Goal: Task Accomplishment & Management: Complete application form

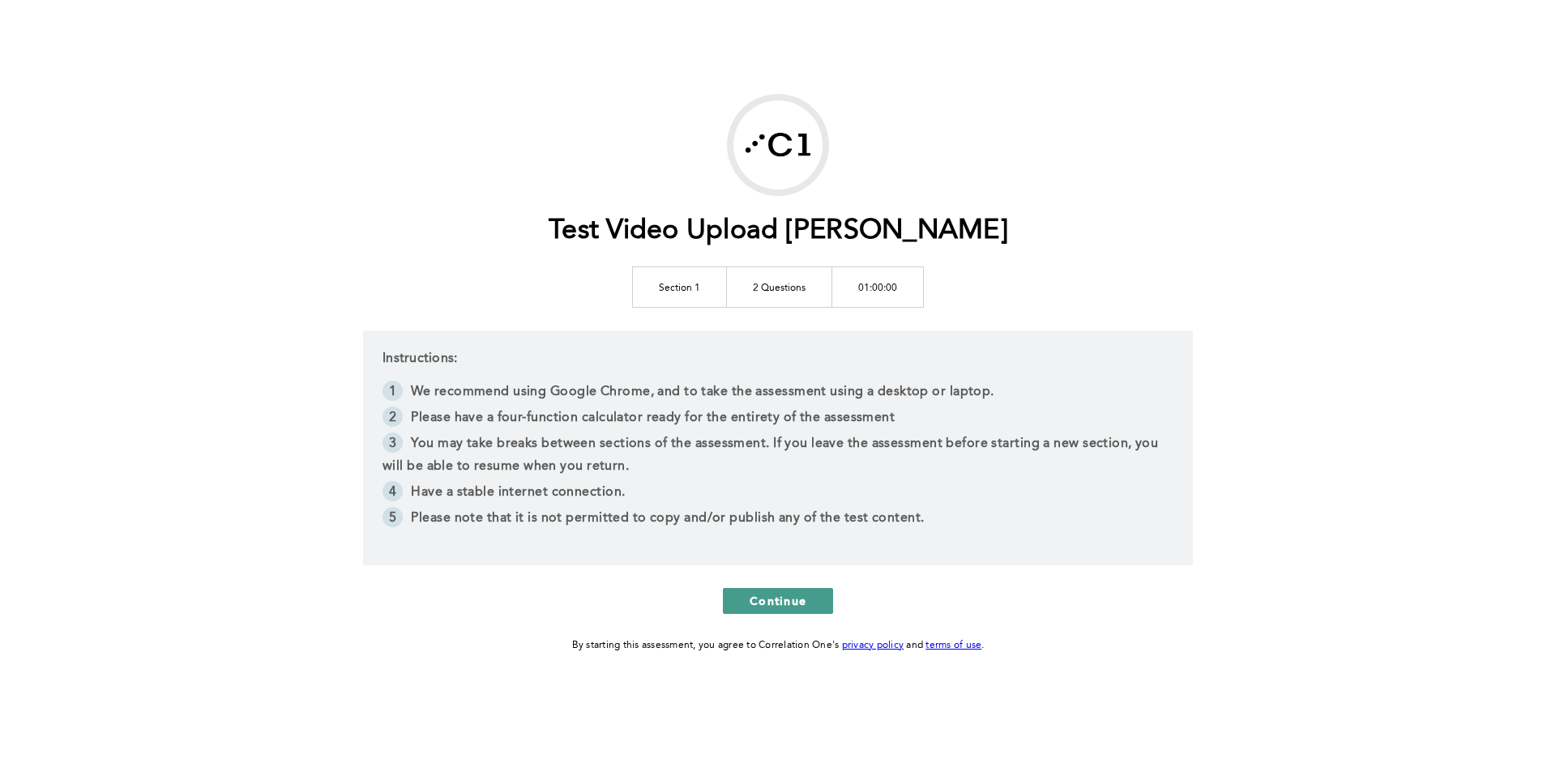
click at [748, 607] on button "Continue" at bounding box center [778, 601] width 110 height 26
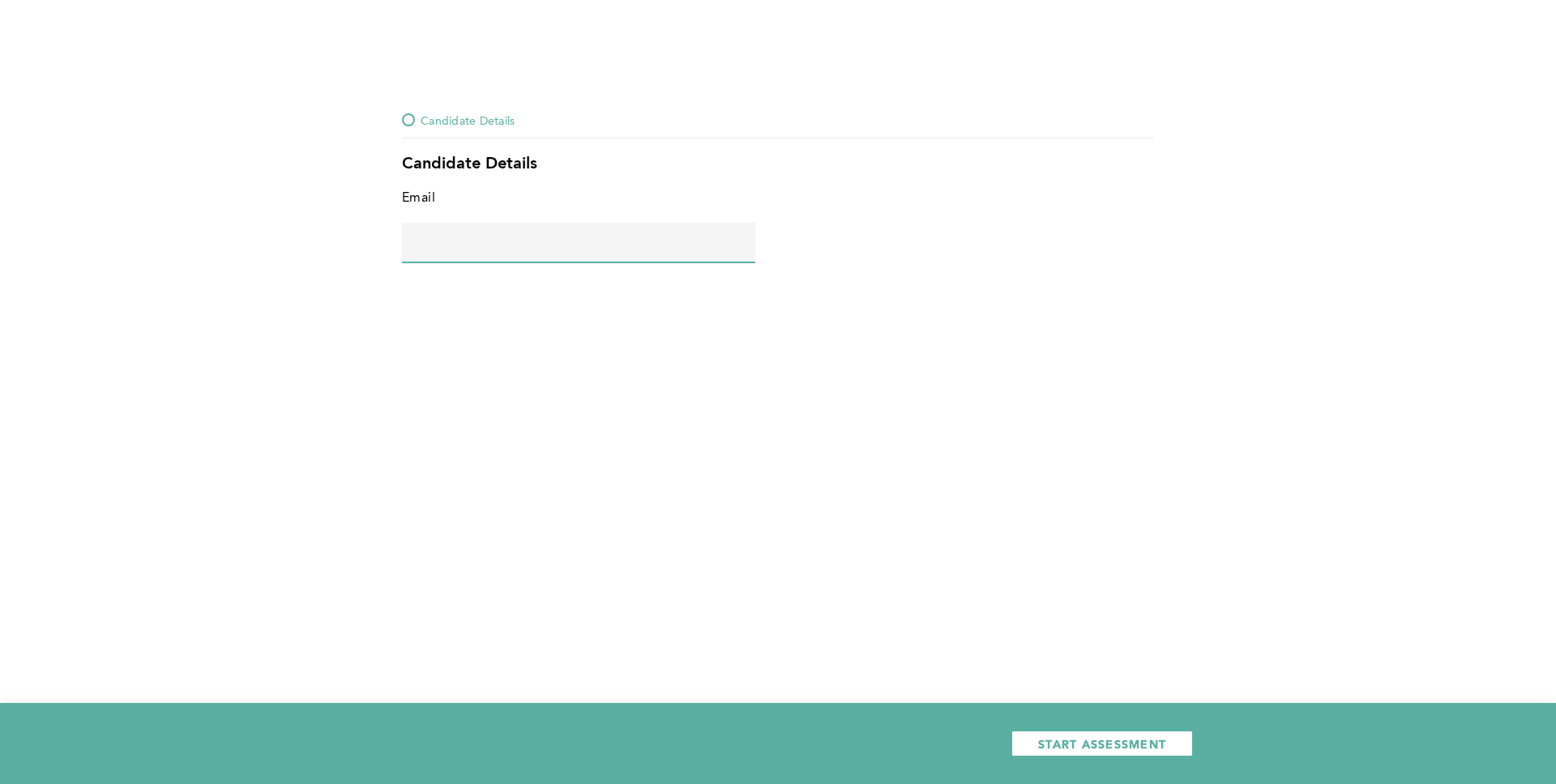
click at [531, 259] on input "text" at bounding box center [579, 243] width 353 height 39
type input "[EMAIL_ADDRESS]"
click at [1102, 743] on span "START ASSESSMENT" at bounding box center [1102, 744] width 128 height 16
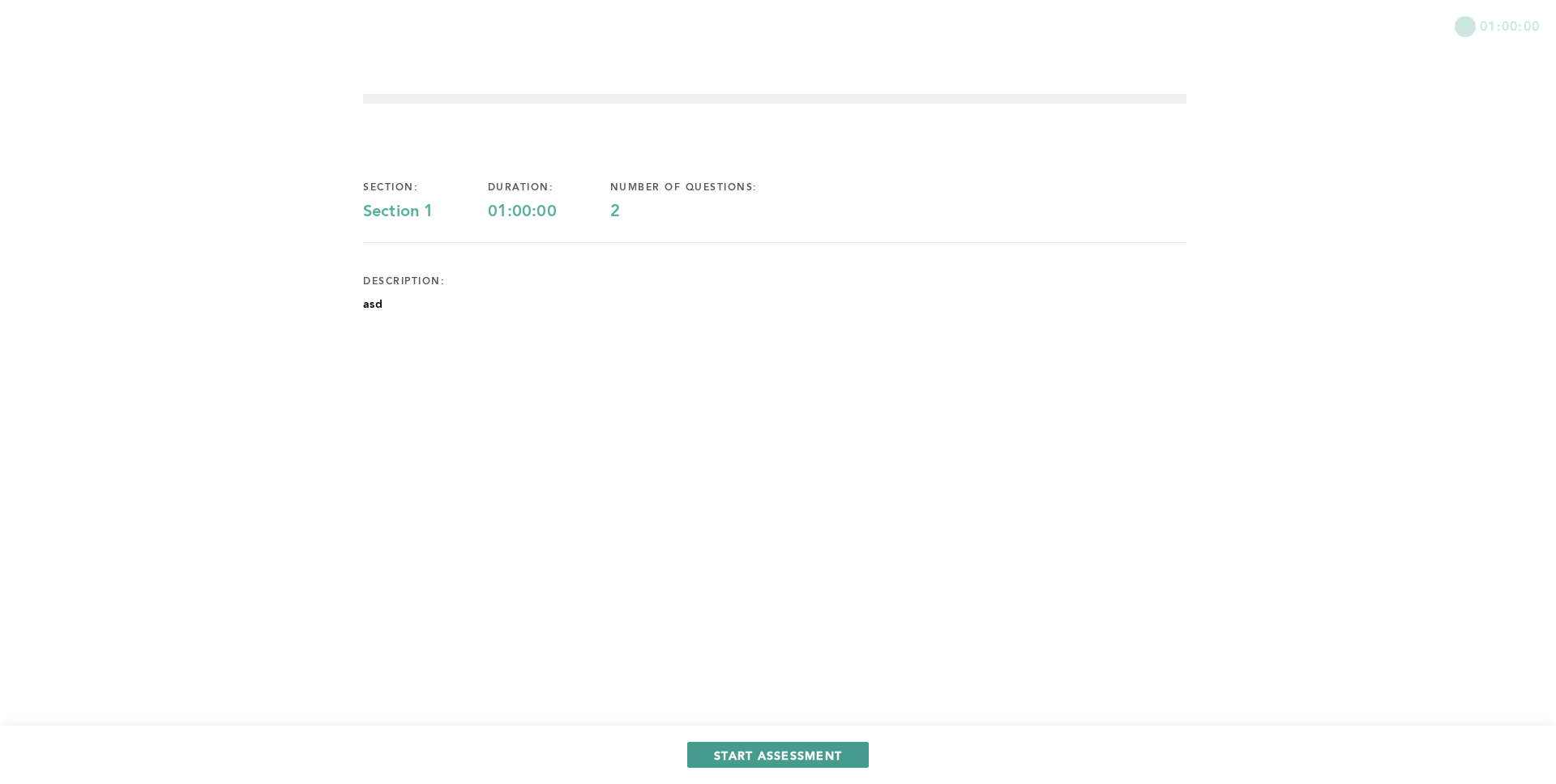
click at [781, 751] on span "START ASSESSMENT" at bounding box center [778, 755] width 128 height 16
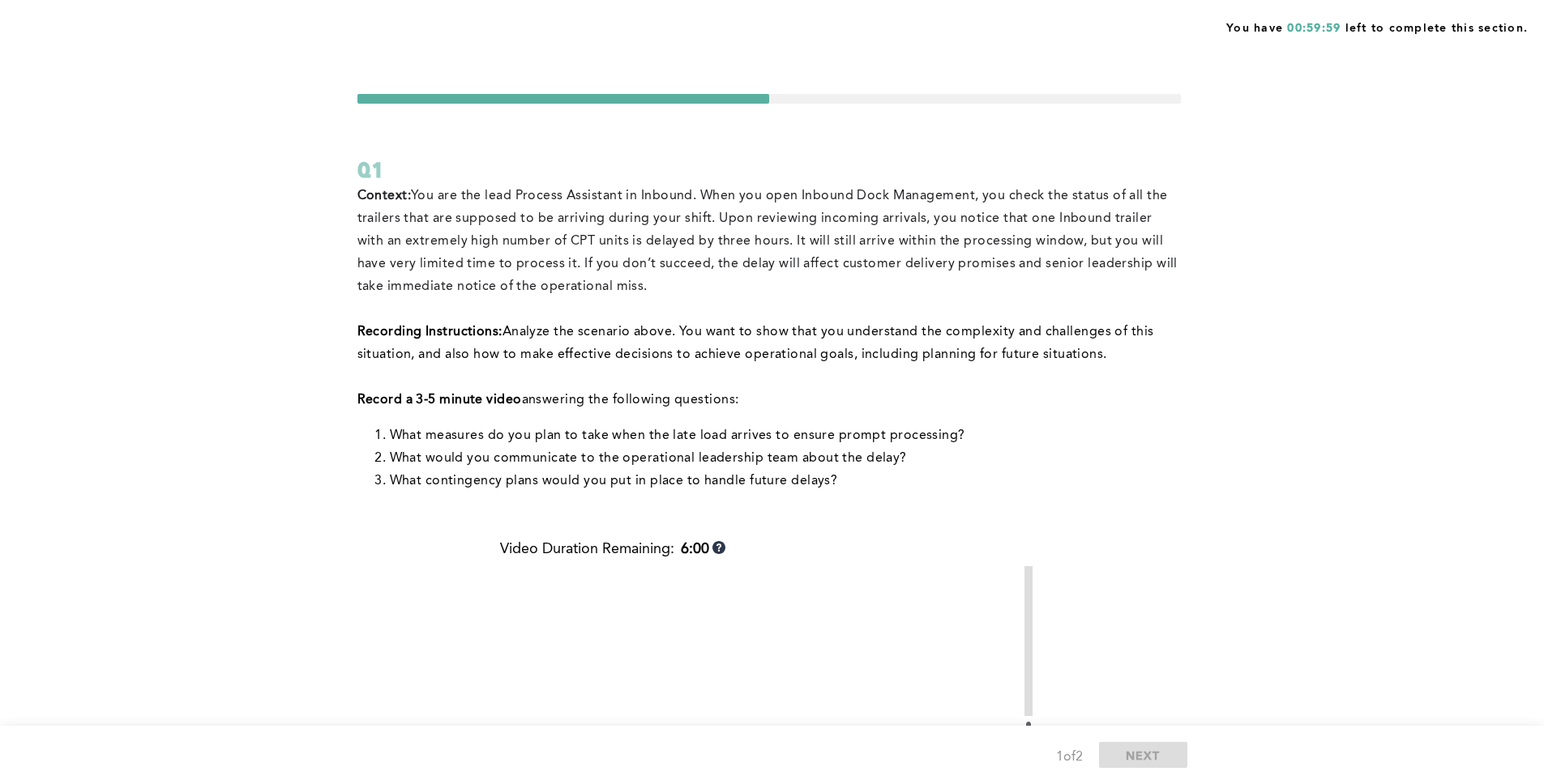
scroll to position [402, 0]
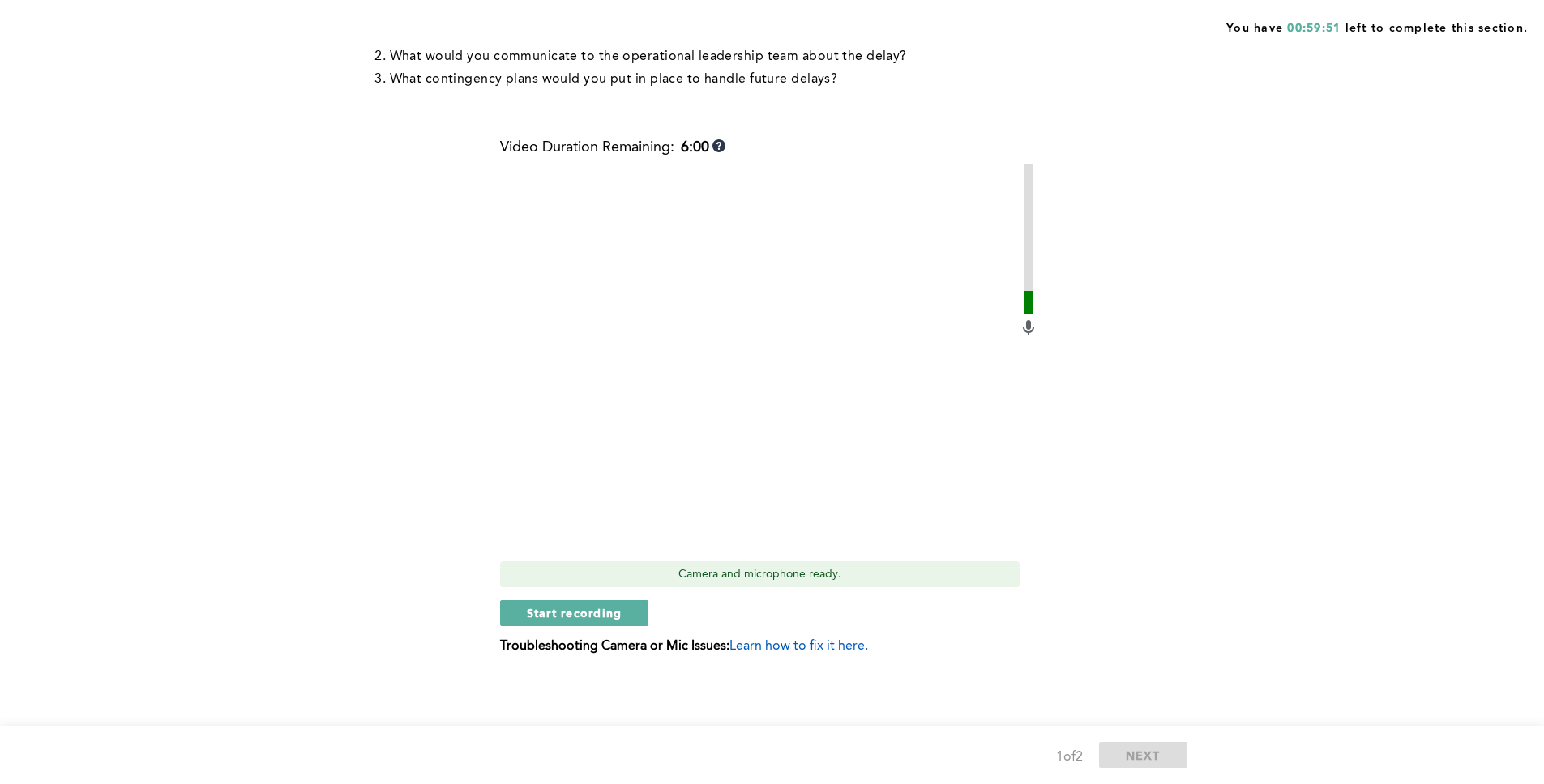
click at [766, 640] on span "Learn how to fix it here." at bounding box center [798, 646] width 139 height 13
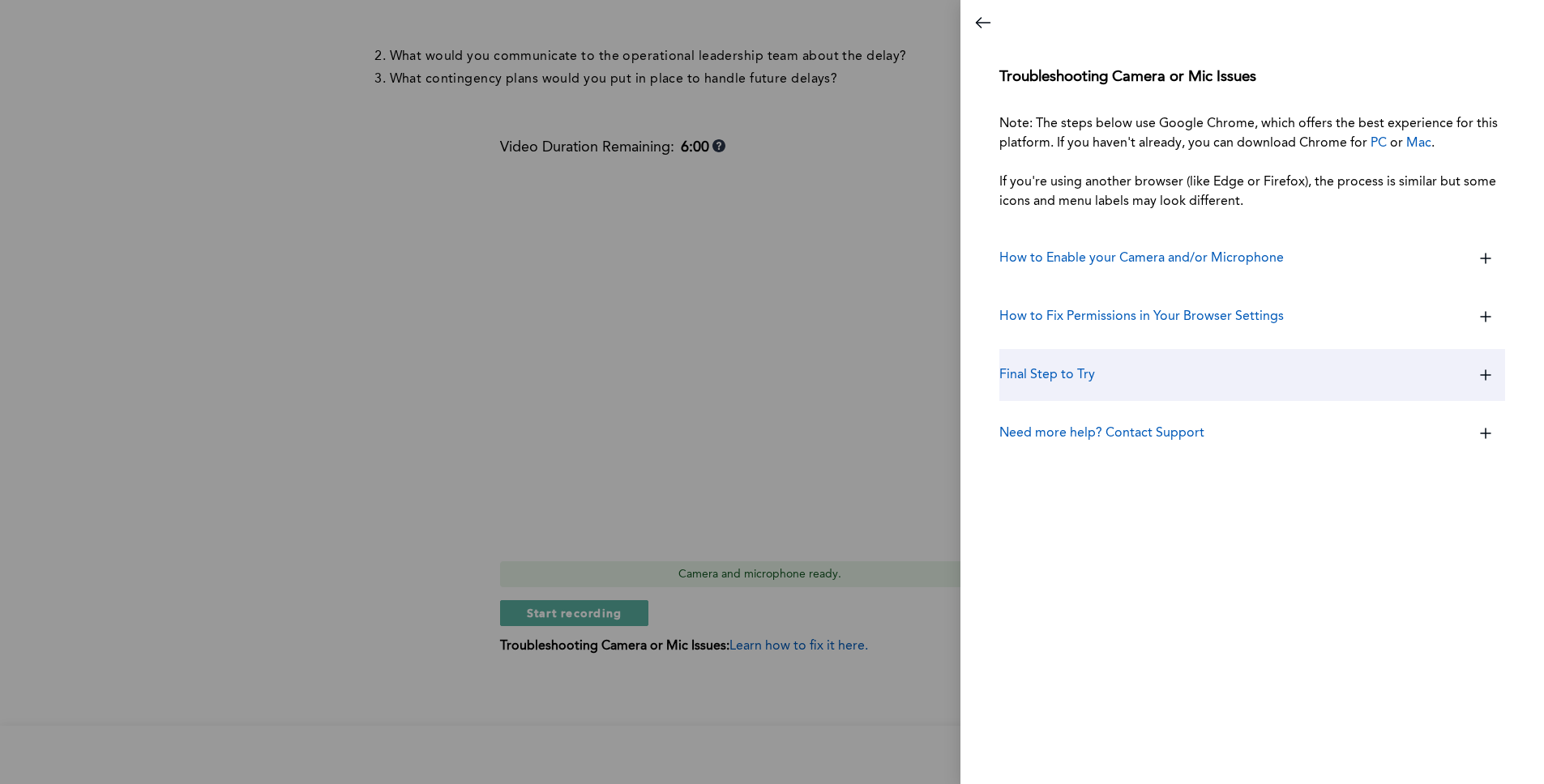
click at [1020, 365] on h3 "Final Step to Try" at bounding box center [1046, 375] width 96 height 20
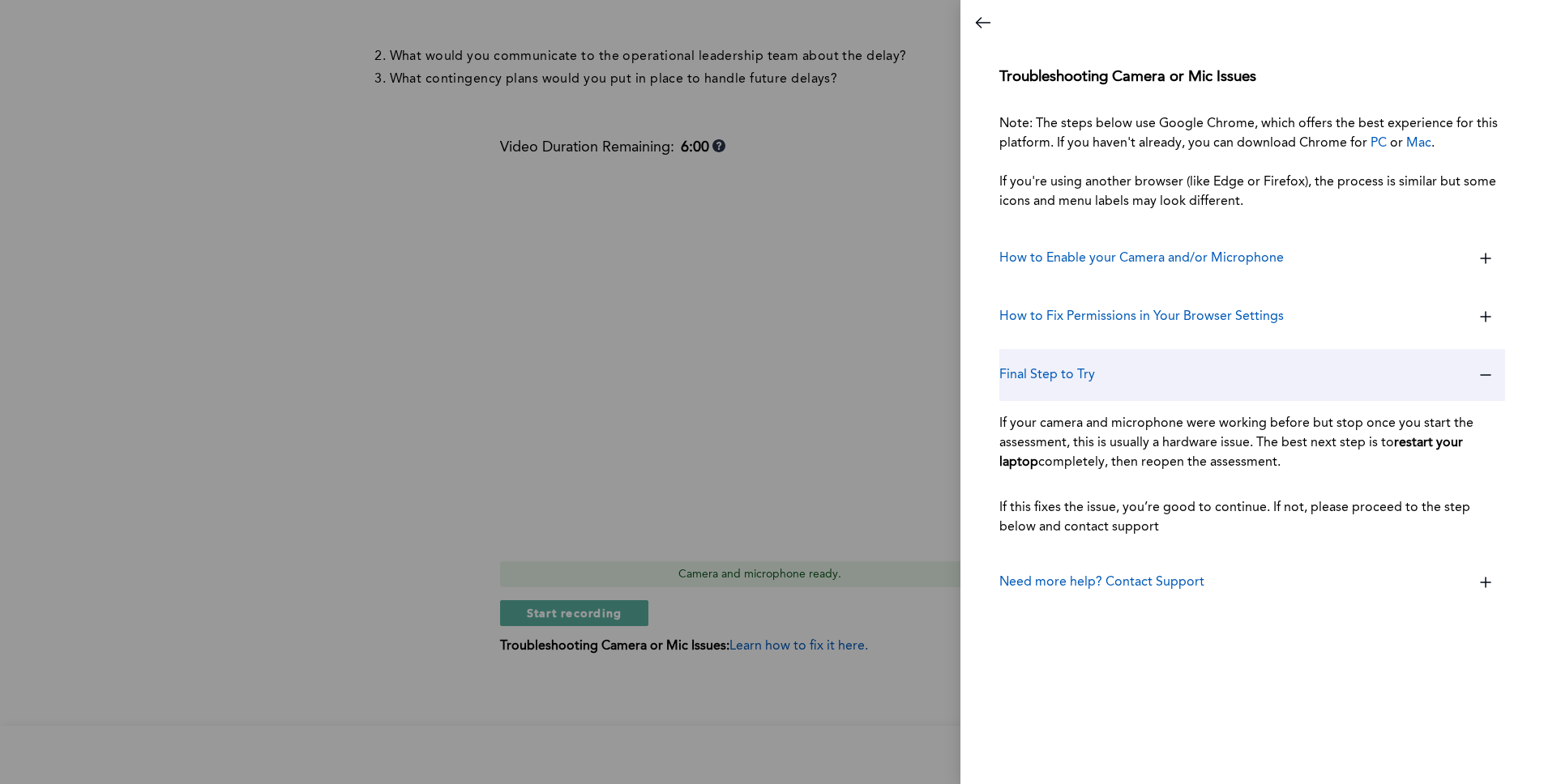
click at [1020, 365] on h3 "Final Step to Try" at bounding box center [1046, 375] width 96 height 20
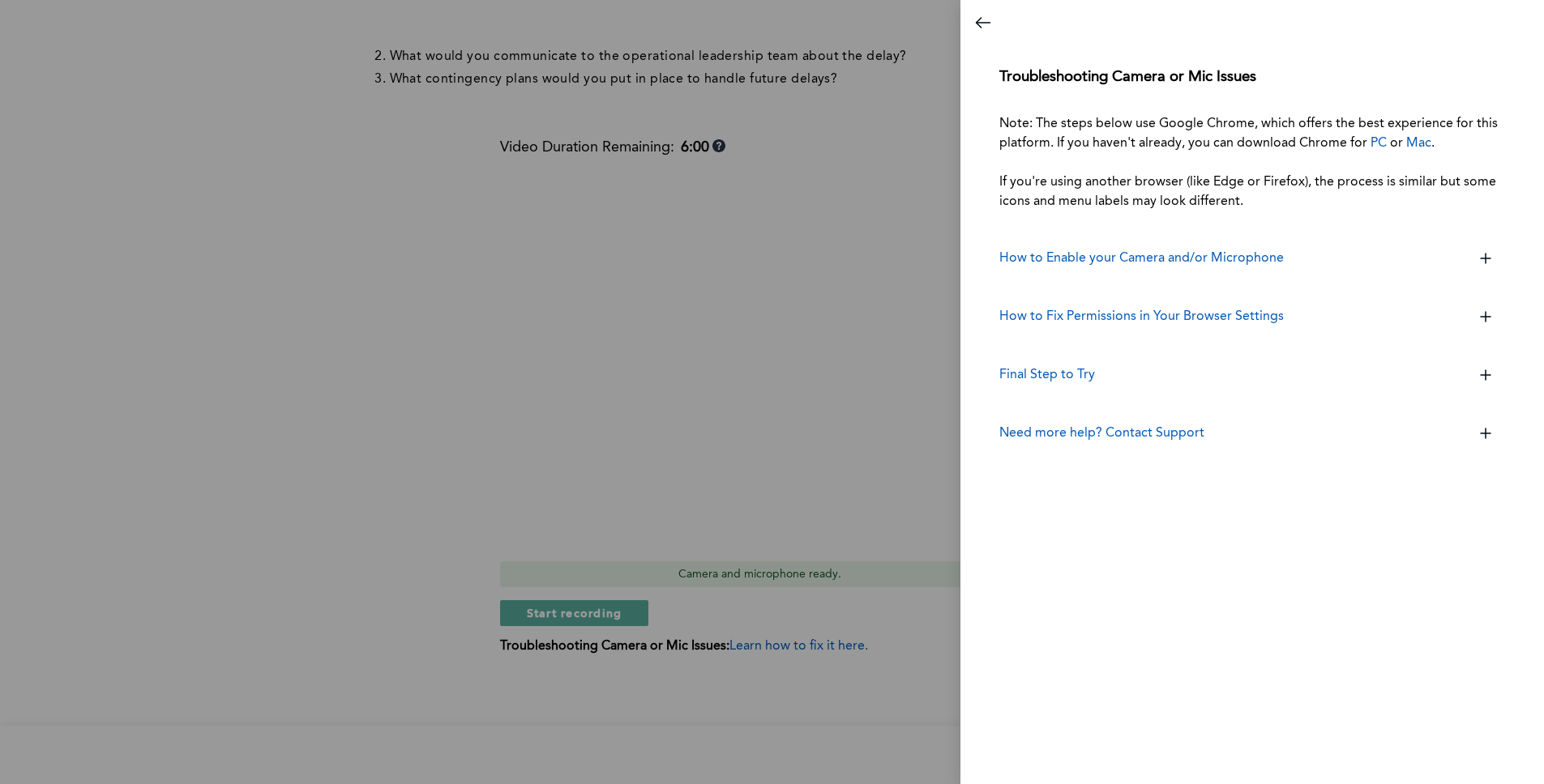
click at [408, 354] on div at bounding box center [772, 392] width 1544 height 784
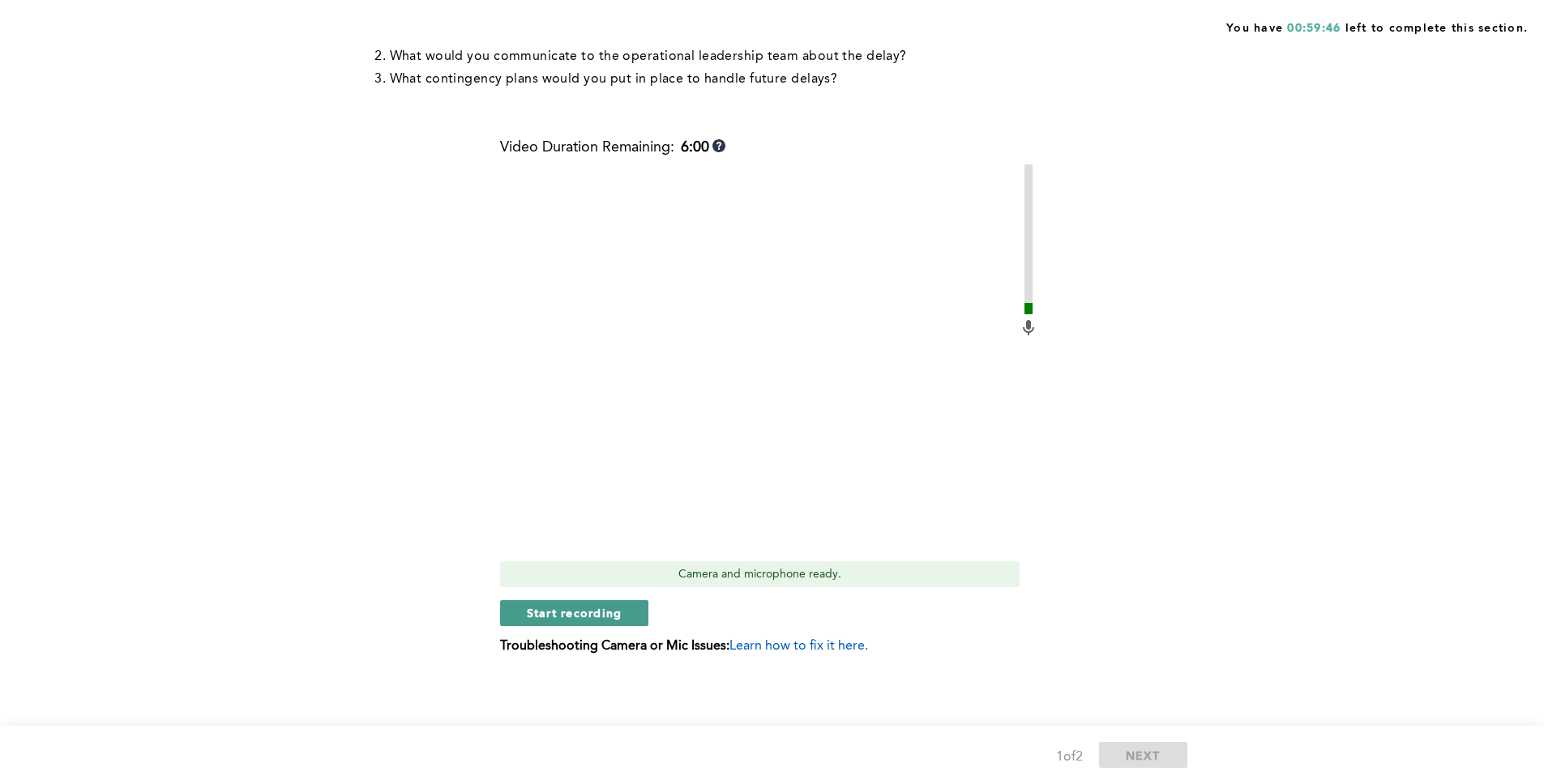
click at [639, 607] on button "Start recording" at bounding box center [575, 614] width 149 height 26
click at [637, 608] on button "Stop recording" at bounding box center [574, 614] width 148 height 26
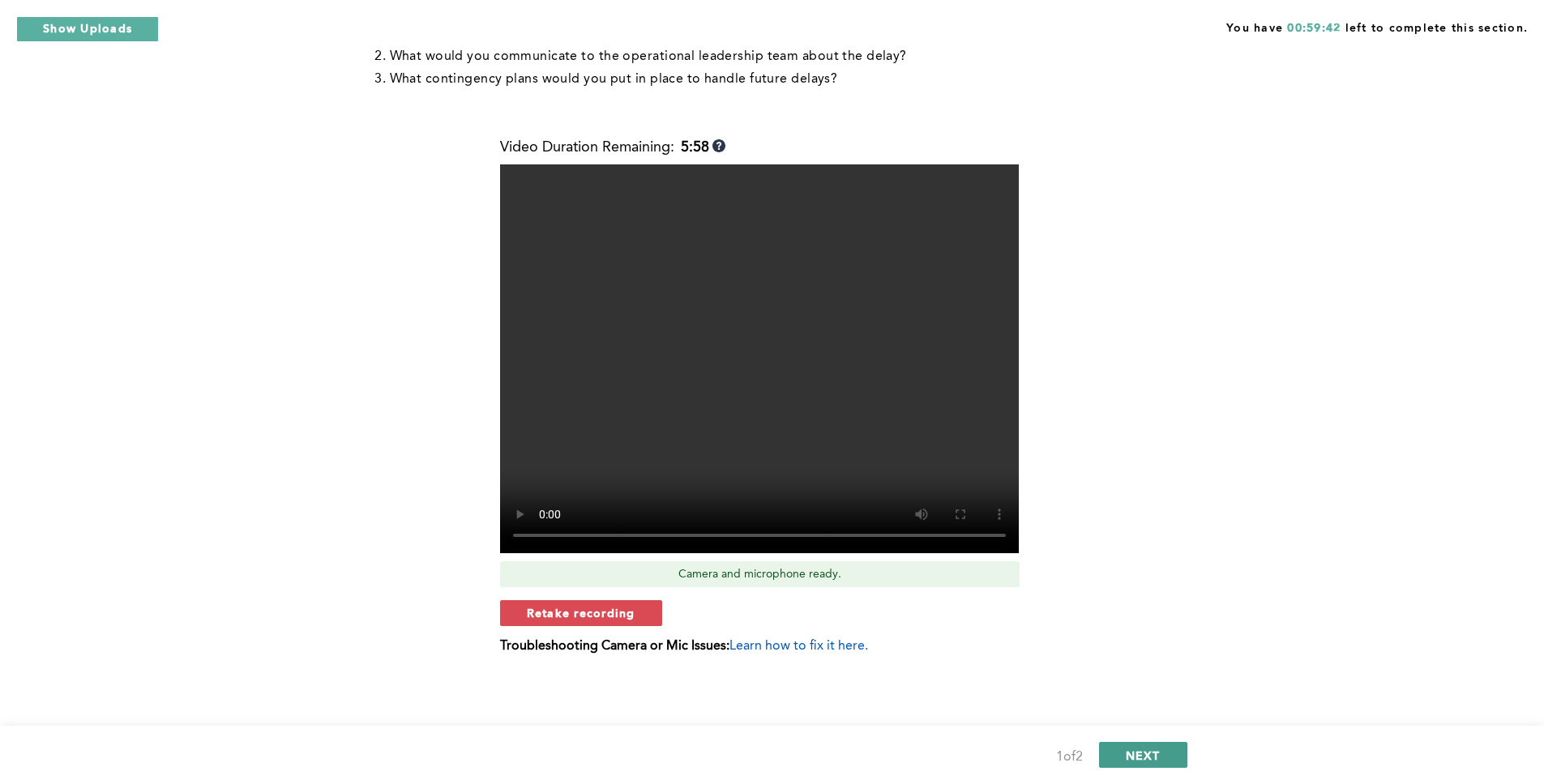
click at [1149, 746] on button "NEXT" at bounding box center [1142, 755] width 88 height 26
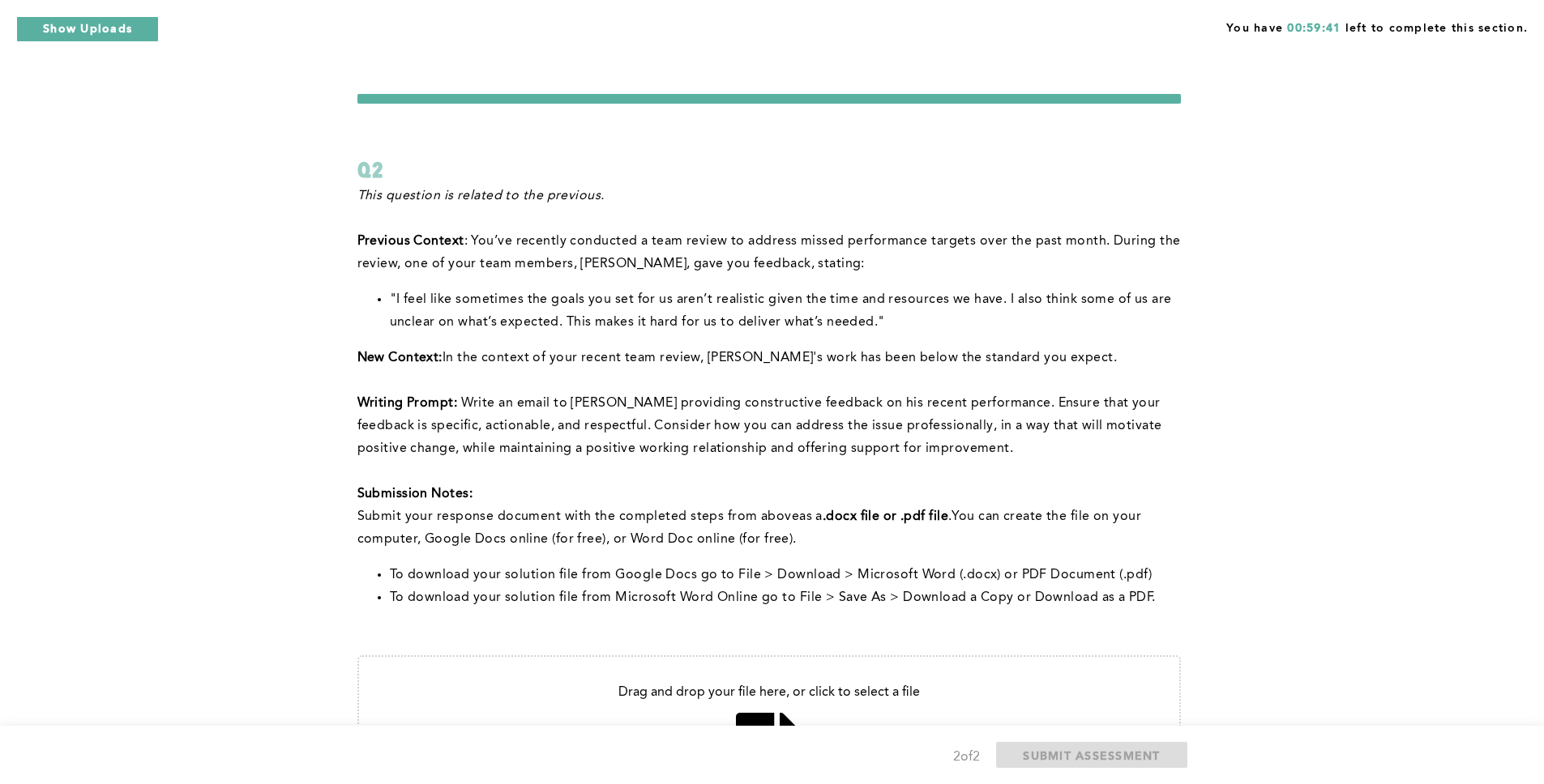
scroll to position [176, 0]
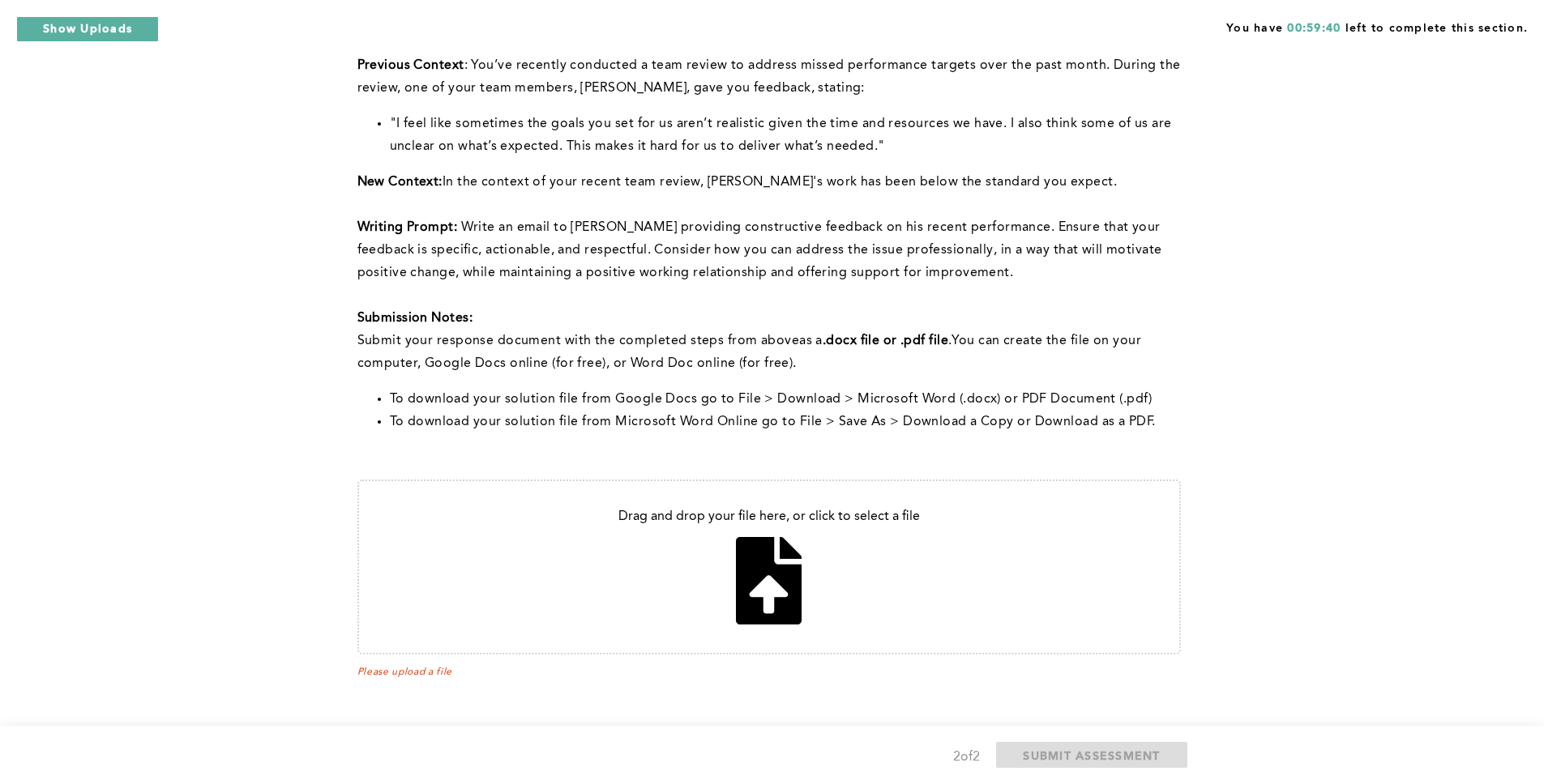
click at [766, 573] on input "file" at bounding box center [769, 566] width 820 height 172
type input "C:\fakepath\completion_outcomes_sample.csv"
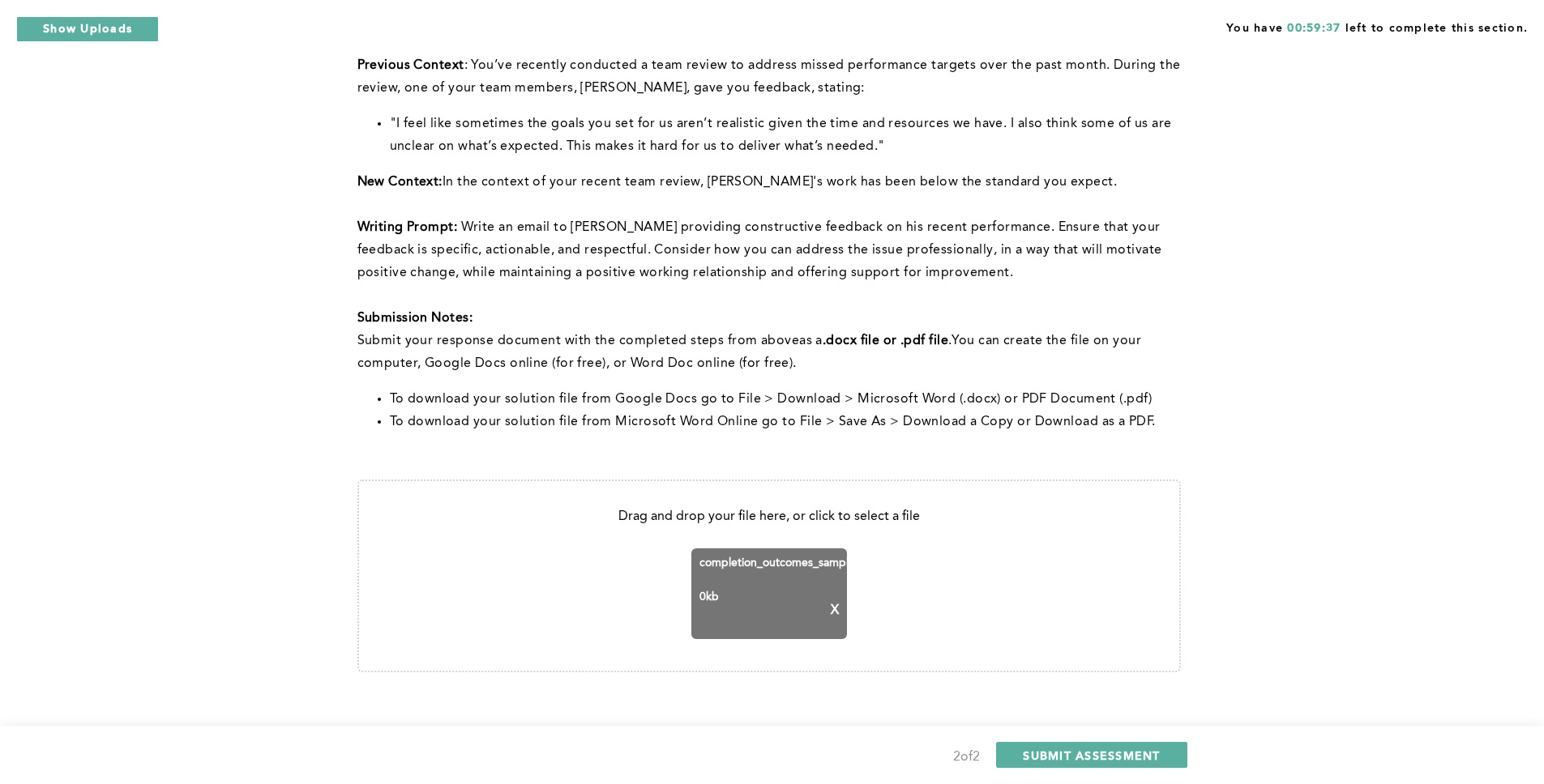
scroll to position [193, 0]
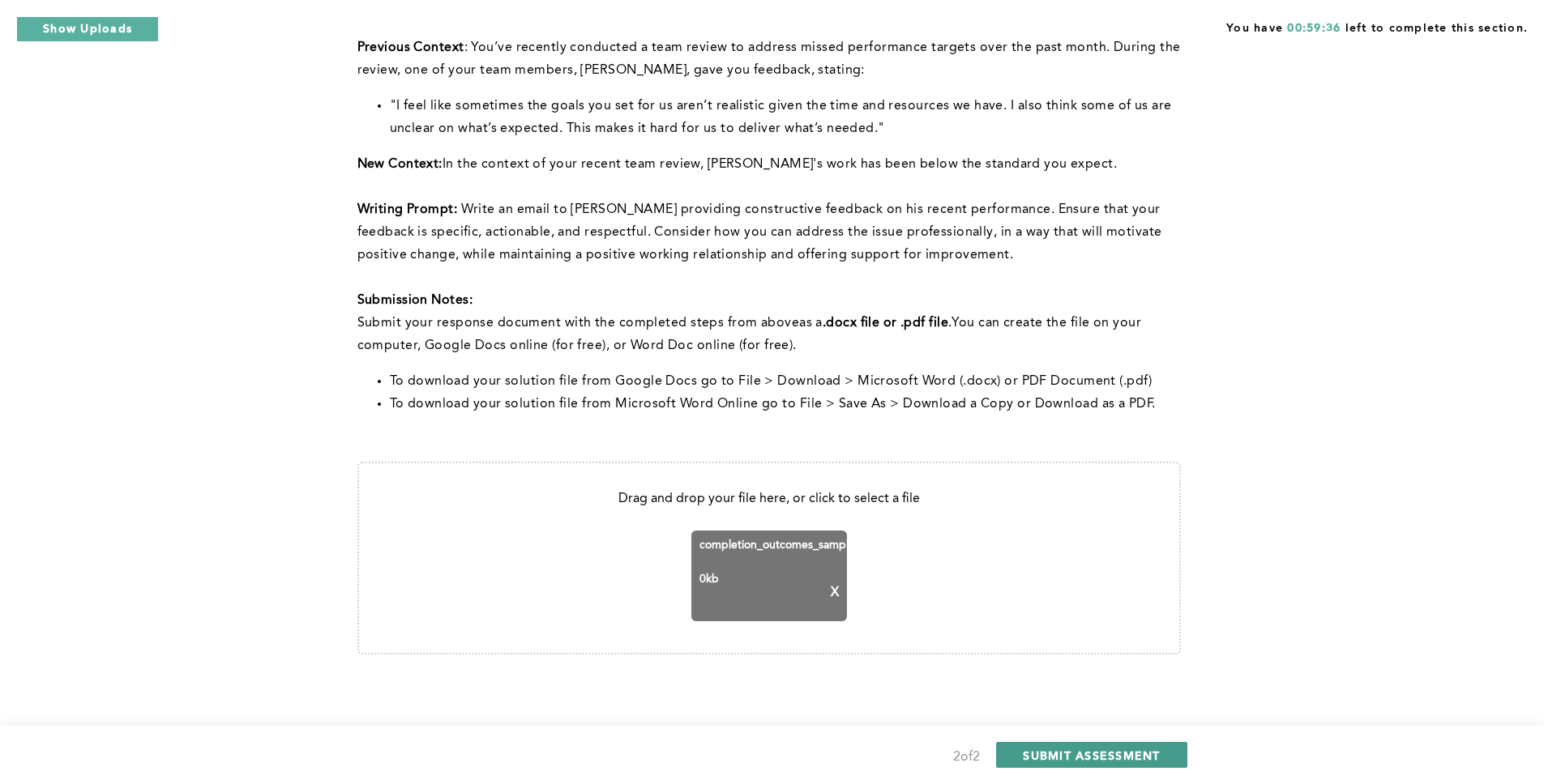
click at [1030, 748] on span "SUBMIT ASSESSMENT" at bounding box center [1090, 755] width 137 height 16
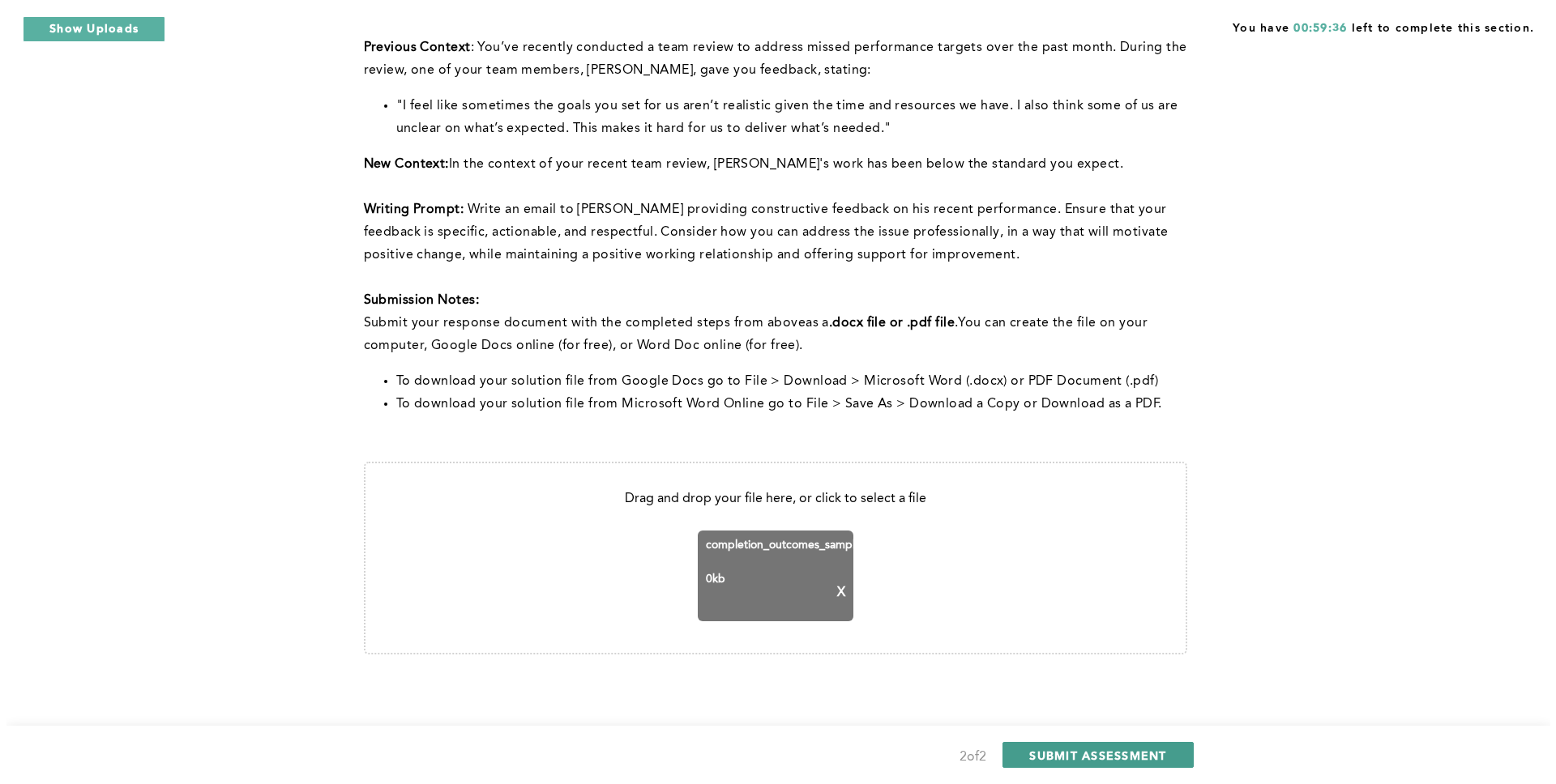
scroll to position [0, 0]
